Goal: Transaction & Acquisition: Download file/media

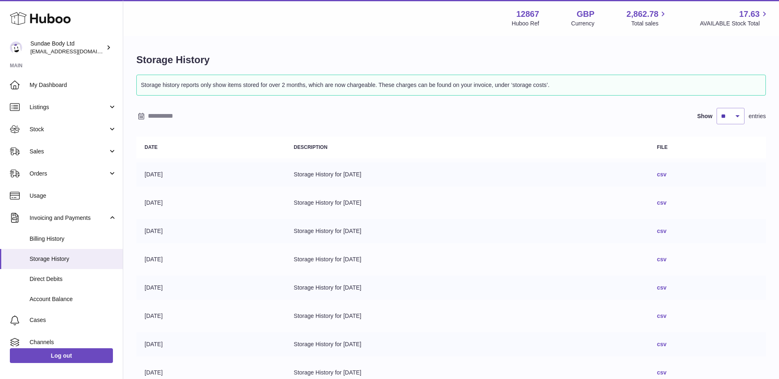
click at [666, 174] on link "csv" at bounding box center [661, 174] width 9 height 7
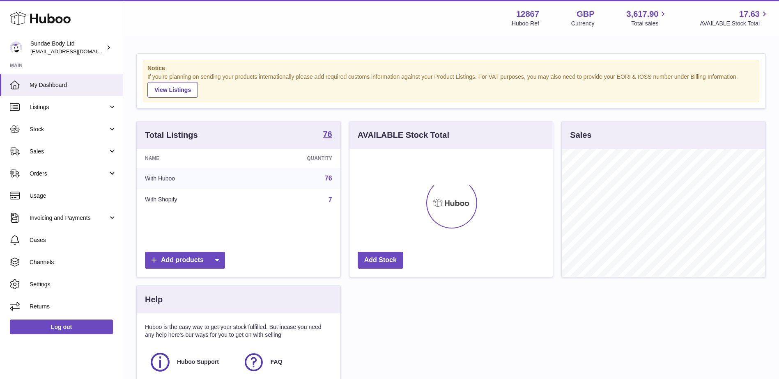
scroll to position [128, 203]
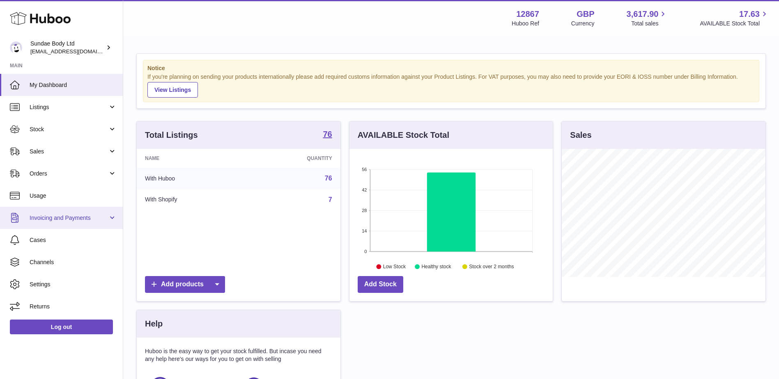
click at [71, 219] on span "Invoicing and Payments" at bounding box center [69, 218] width 78 height 8
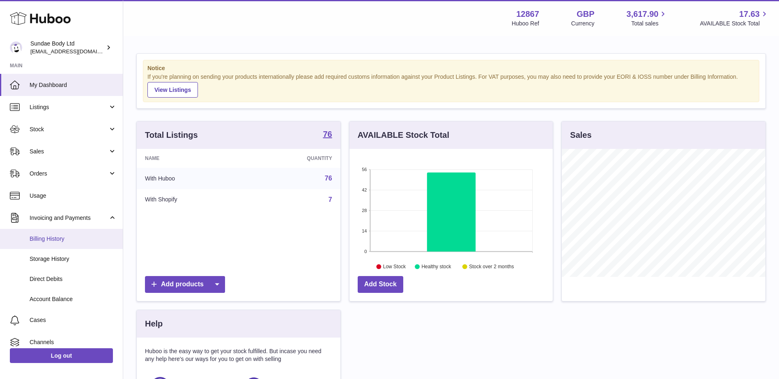
click at [77, 241] on span "Billing History" at bounding box center [73, 239] width 87 height 8
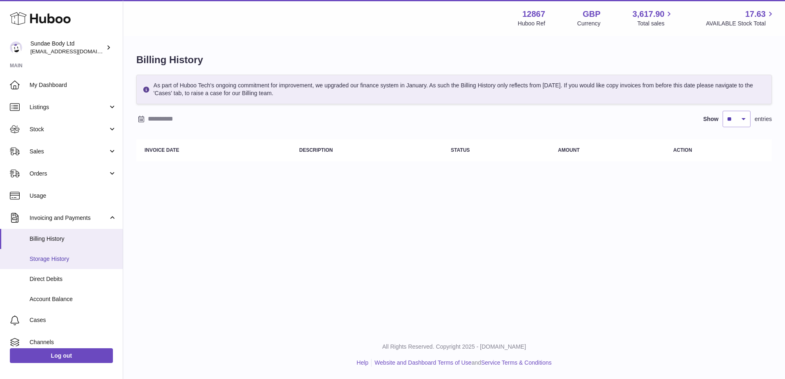
click at [77, 256] on span "Storage History" at bounding box center [73, 259] width 87 height 8
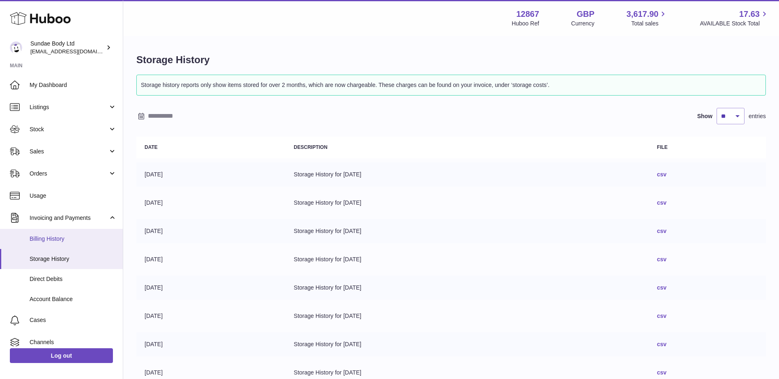
click at [81, 242] on span "Billing History" at bounding box center [73, 239] width 87 height 8
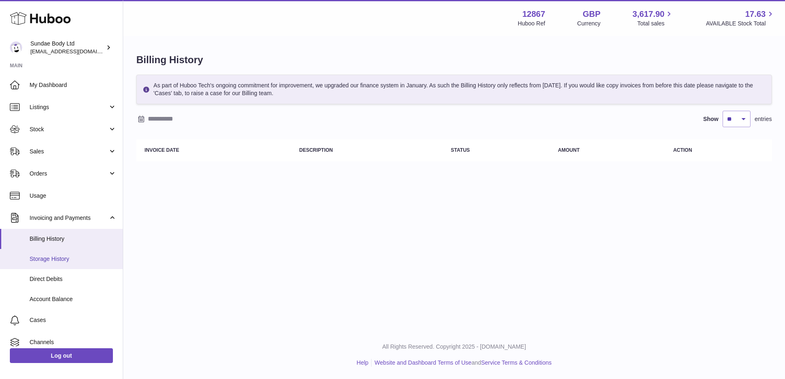
click at [77, 256] on span "Storage History" at bounding box center [73, 259] width 87 height 8
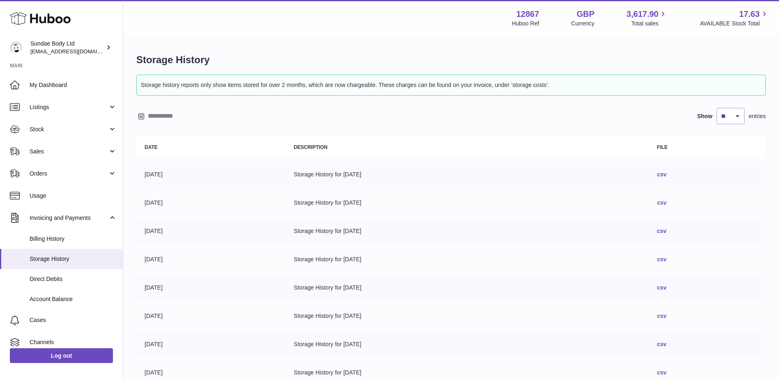
click at [666, 175] on link "csv" at bounding box center [661, 174] width 9 height 7
click at [84, 136] on link "Stock" at bounding box center [61, 129] width 123 height 22
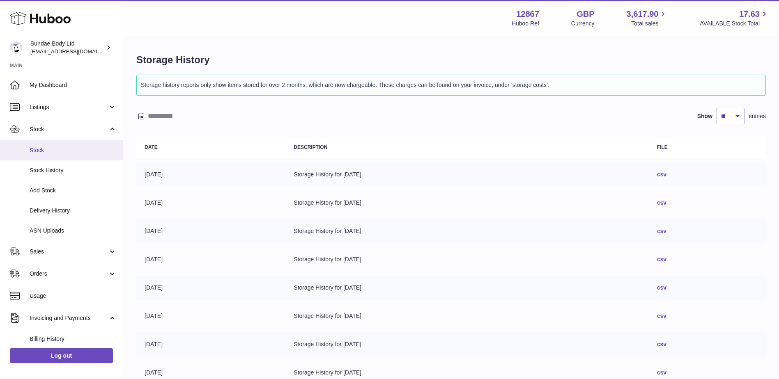
click at [80, 152] on span "Stock" at bounding box center [73, 151] width 87 height 8
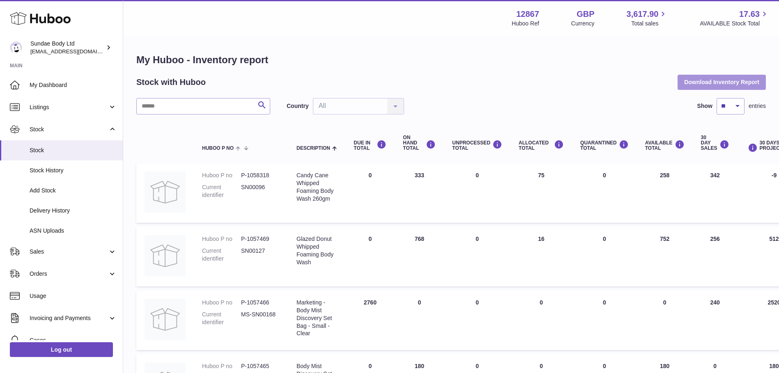
click at [726, 81] on button "Download Inventory Report" at bounding box center [721, 82] width 88 height 15
click at [717, 83] on button "Download Inventory Report" at bounding box center [721, 82] width 88 height 15
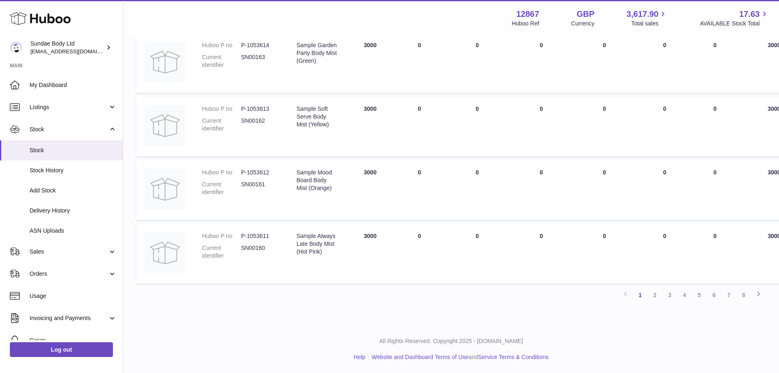
scroll to position [512, 0]
click at [714, 295] on link "6" at bounding box center [713, 294] width 15 height 15
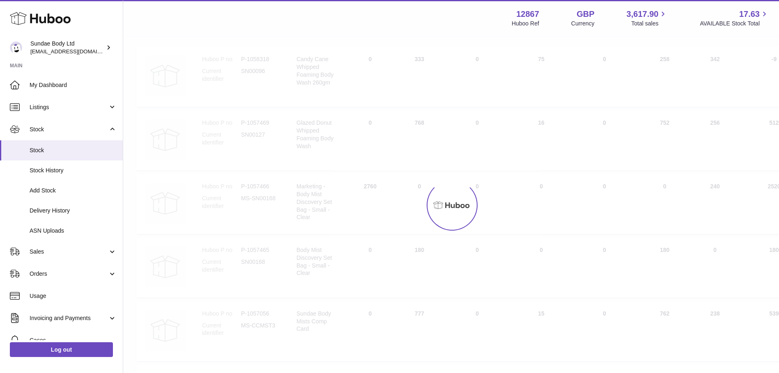
scroll to position [37, 0]
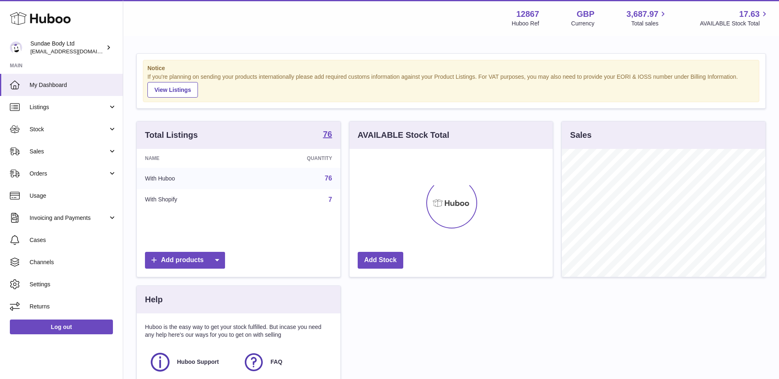
scroll to position [128, 203]
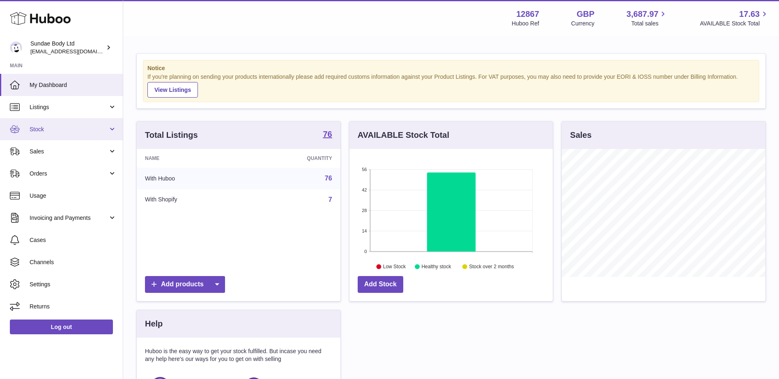
click at [82, 133] on link "Stock" at bounding box center [61, 129] width 123 height 22
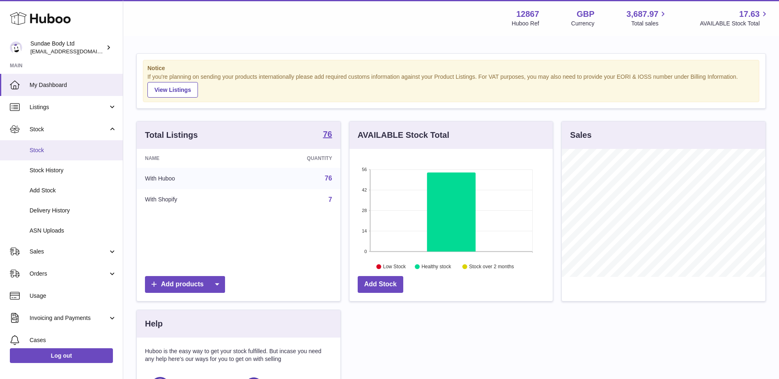
click at [78, 149] on span "Stock" at bounding box center [73, 151] width 87 height 8
